Goal: Task Accomplishment & Management: Book appointment/travel/reservation

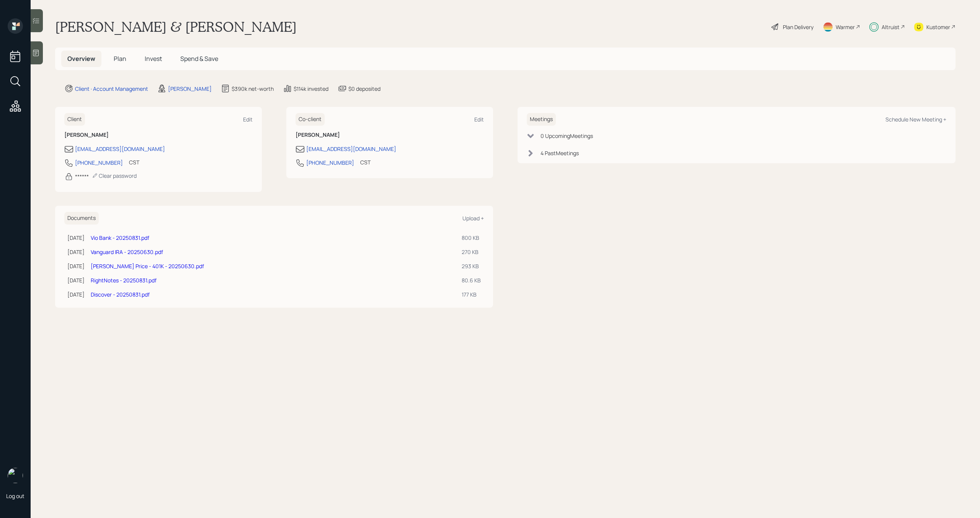
click at [158, 58] on span "Invest" at bounding box center [153, 58] width 17 height 8
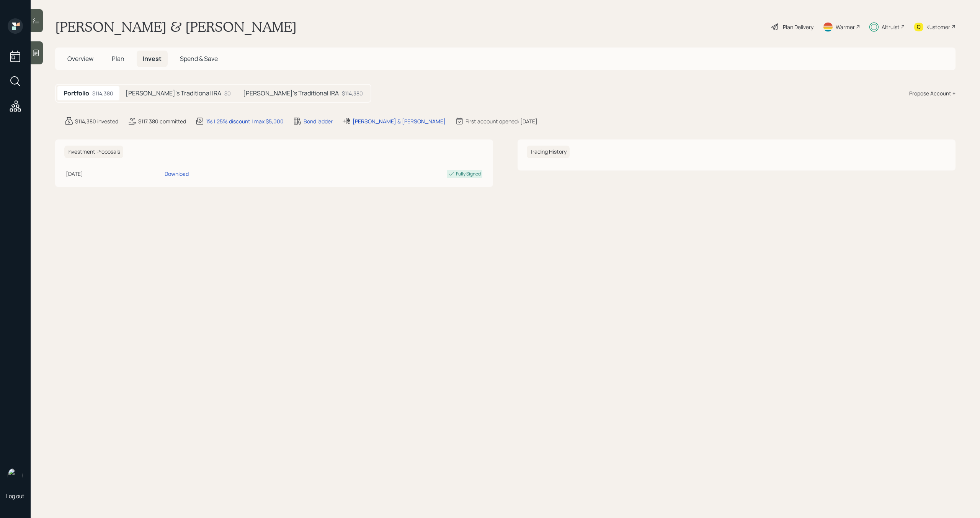
click at [93, 61] on span "Overview" at bounding box center [80, 58] width 26 height 8
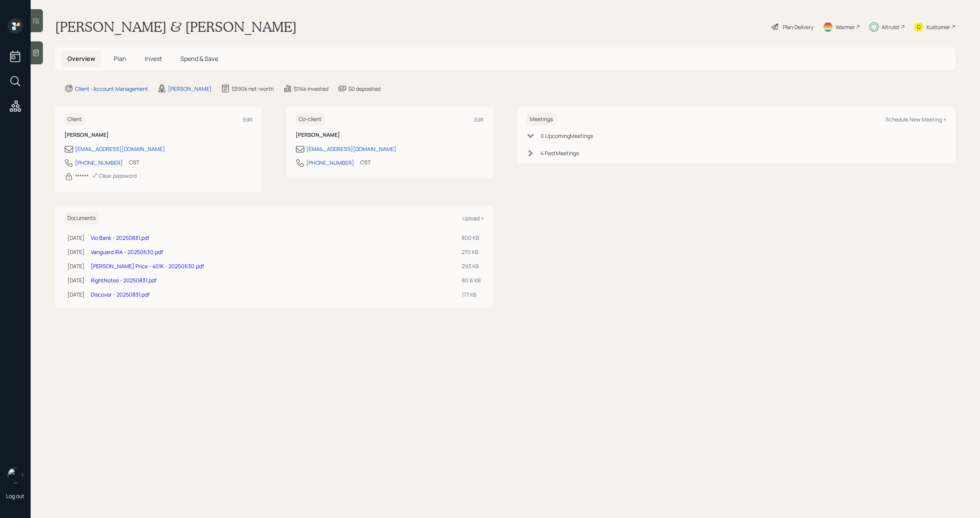
click at [923, 124] on div "Meetings Schedule New Meeting +" at bounding box center [737, 119] width 420 height 13
click at [925, 120] on div "Schedule New Meeting +" at bounding box center [916, 119] width 61 height 7
select select "bffa7908-1b2a-4c79-9bb6-f0ec9aed22d3"
